Goal: Information Seeking & Learning: Get advice/opinions

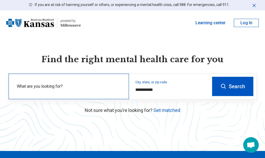
click at [70, 86] on div "What are you looking for?" at bounding box center [69, 85] width 120 height 25
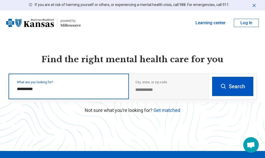
type input "**********"
click at [212, 77] on button "Search" at bounding box center [232, 86] width 41 height 19
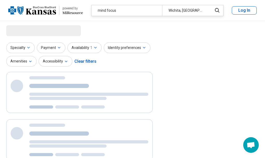
select select "***"
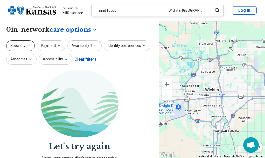
click at [18, 46] on button "Specialty" at bounding box center [20, 45] width 29 height 11
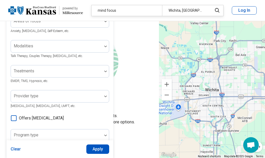
scroll to position [46, 0]
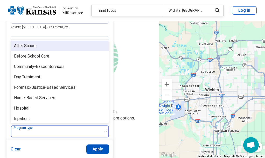
click at [16, 149] on button "Clear" at bounding box center [16, 148] width 10 height 9
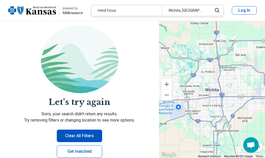
scroll to position [0, 0]
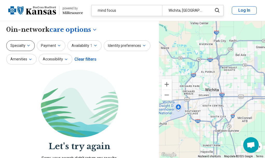
click at [20, 44] on button "Specialty" at bounding box center [20, 45] width 29 height 11
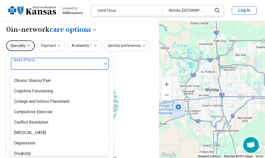
scroll to position [250, 0]
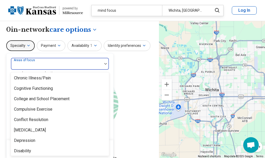
click at [46, 87] on div "Cognitive Functioning" at bounding box center [33, 88] width 39 height 6
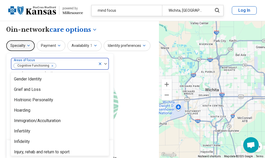
scroll to position [419, 0]
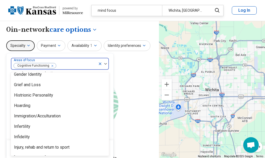
click at [24, 105] on div "Hoarding" at bounding box center [22, 105] width 16 height 6
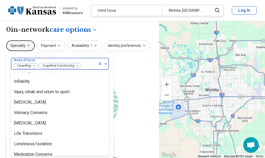
scroll to position [467, 0]
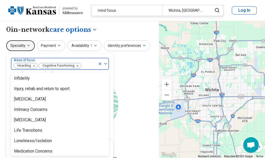
click at [40, 121] on div "[MEDICAL_DATA]" at bounding box center [30, 120] width 32 height 6
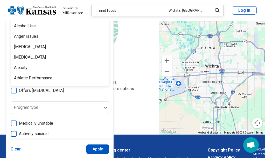
scroll to position [29, 0]
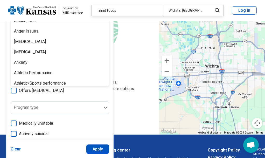
click at [21, 62] on div "Anxiety" at bounding box center [20, 62] width 13 height 6
click at [99, 150] on button "Apply" at bounding box center [97, 148] width 23 height 9
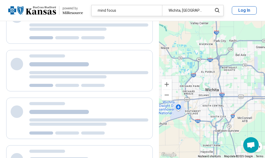
scroll to position [1, 0]
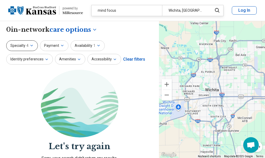
click at [20, 47] on button "Specialty 4" at bounding box center [22, 45] width 32 height 11
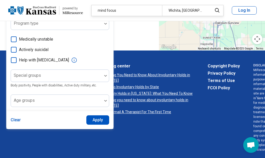
scroll to position [160, 0]
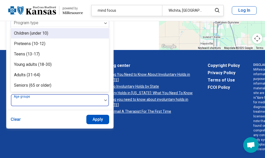
click at [43, 87] on div "Seniors (65 or older)" at bounding box center [32, 85] width 37 height 6
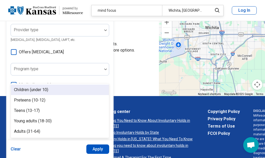
scroll to position [113, 0]
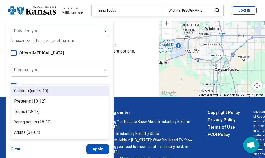
click at [93, 79] on div "Areas of focus Anxiety Hoarding [MEDICAL_DATA] Cognitive Functioning Anxiety, […" at bounding box center [60, 48] width 99 height 209
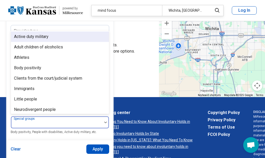
click at [131, 81] on section "Let's try again Sorry, your search didn’t return any results. Try removing filt…" at bounding box center [79, 27] width 147 height 140
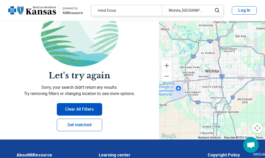
scroll to position [71, 0]
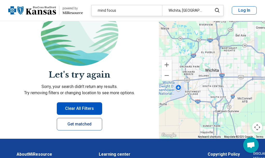
click at [77, 124] on link "Get matched" at bounding box center [79, 124] width 45 height 12
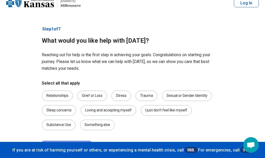
scroll to position [31, 0]
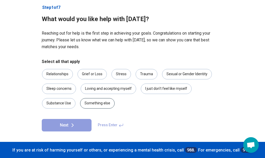
click at [99, 103] on div "Something else" at bounding box center [97, 103] width 35 height 10
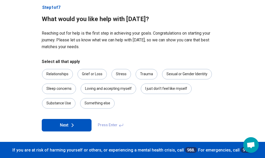
click at [68, 123] on button "Next" at bounding box center [67, 125] width 50 height 12
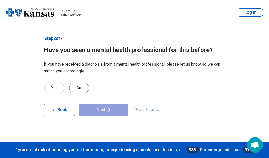
click at [81, 88] on div "No" at bounding box center [79, 88] width 20 height 10
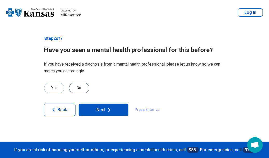
click at [112, 114] on button "Next" at bounding box center [104, 109] width 50 height 12
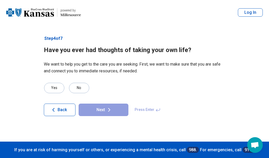
click at [77, 86] on div "No" at bounding box center [79, 88] width 20 height 10
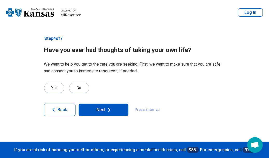
click at [104, 110] on button "Next" at bounding box center [104, 109] width 50 height 12
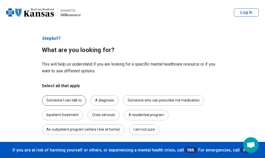
click at [68, 97] on div "Someone I can talk to" at bounding box center [64, 100] width 44 height 10
click at [106, 96] on div "A diagnosis" at bounding box center [105, 100] width 28 height 10
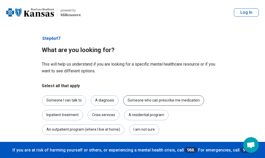
click at [152, 99] on div "Someone who can prescribe me medication" at bounding box center [163, 100] width 81 height 10
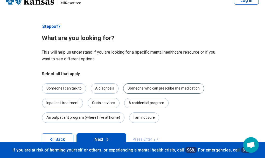
scroll to position [26, 0]
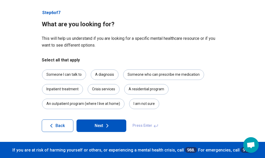
click at [103, 126] on button "Next" at bounding box center [102, 125] width 50 height 12
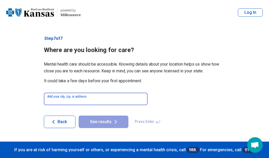
click at [125, 99] on input at bounding box center [96, 98] width 104 height 12
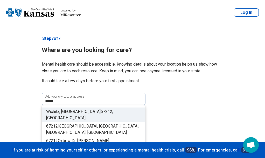
click at [101, 111] on span "67212" at bounding box center [107, 111] width 12 height 5
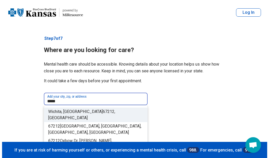
type input "**********"
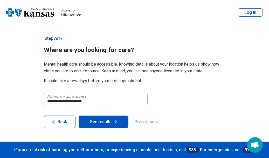
click at [108, 125] on button "See results" at bounding box center [104, 121] width 50 height 12
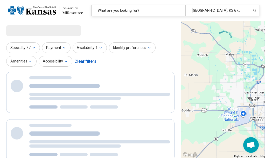
select select "***"
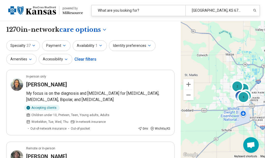
click at [60, 16] on link "powered by Miresource logo" at bounding box center [45, 10] width 75 height 12
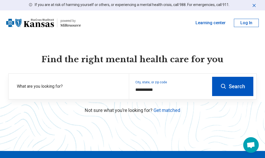
click at [236, 83] on button "Search" at bounding box center [232, 86] width 41 height 19
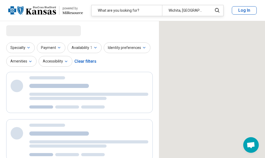
select select "***"
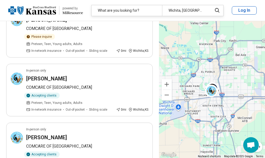
scroll to position [238, 0]
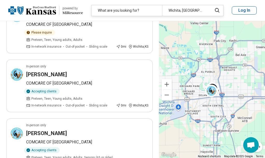
click at [149, 118] on article "In-person only [PERSON_NAME] COMCARE OF [GEOGRAPHIC_DATA] Accepting clients Pre…" at bounding box center [79, 144] width 147 height 52
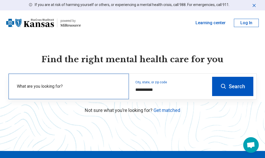
click at [121, 89] on label "What are you looking for?" at bounding box center [70, 86] width 106 height 6
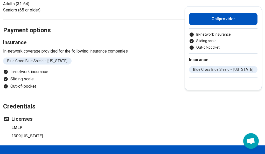
scroll to position [174, 0]
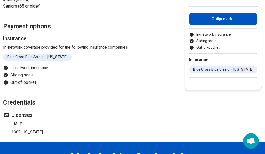
click at [181, 80] on li "Out-of-pocket" at bounding box center [94, 82] width 182 height 6
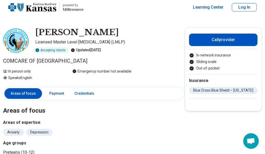
scroll to position [0, 0]
